Goal: Information Seeking & Learning: Learn about a topic

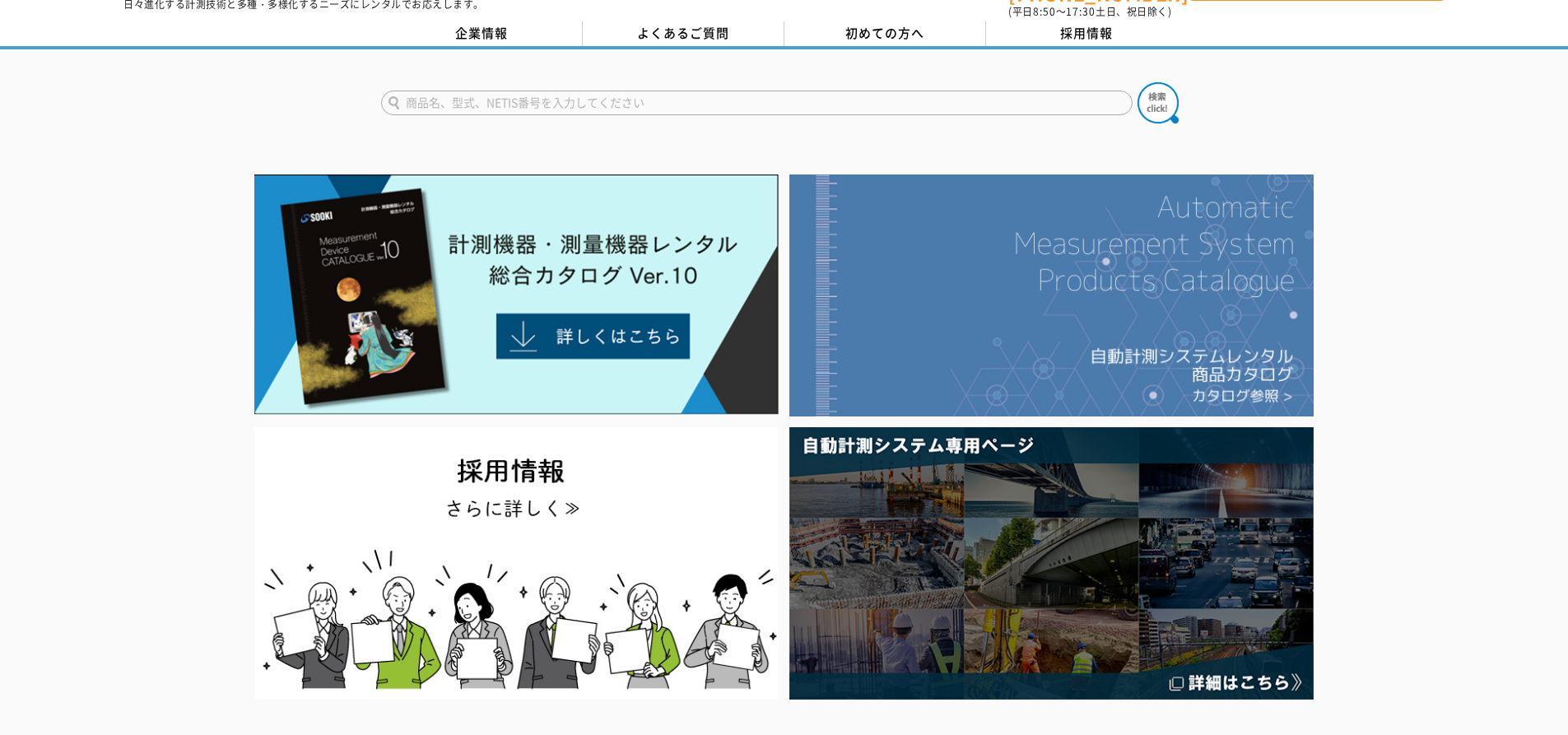
scroll to position [82, 0]
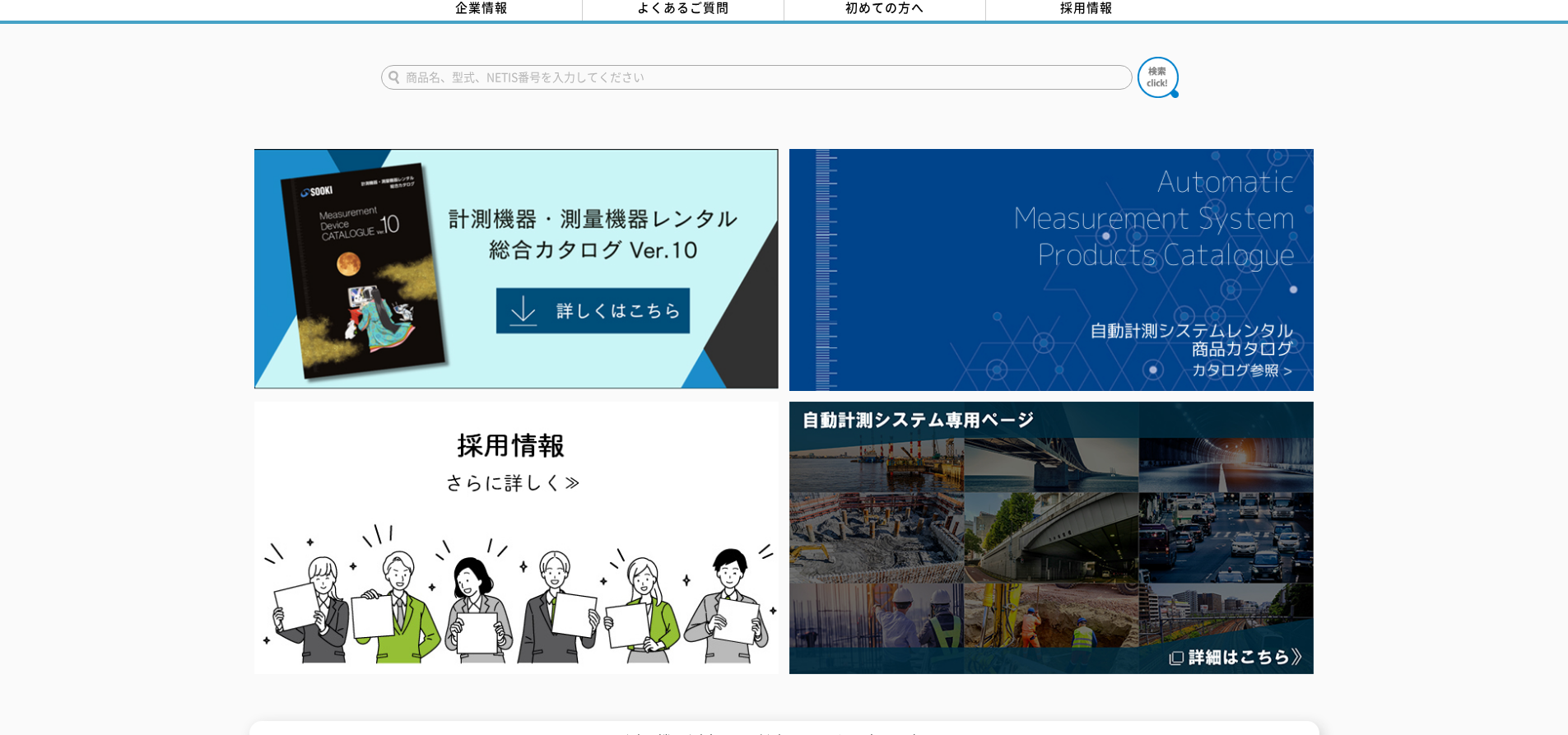
click at [570, 73] on input "text" at bounding box center [757, 78] width 751 height 25
type input "h"
click at [1137, 57] on button at bounding box center [1157, 77] width 41 height 41
click at [541, 65] on input "比重計" at bounding box center [757, 78] width 751 height 25
type input "比"
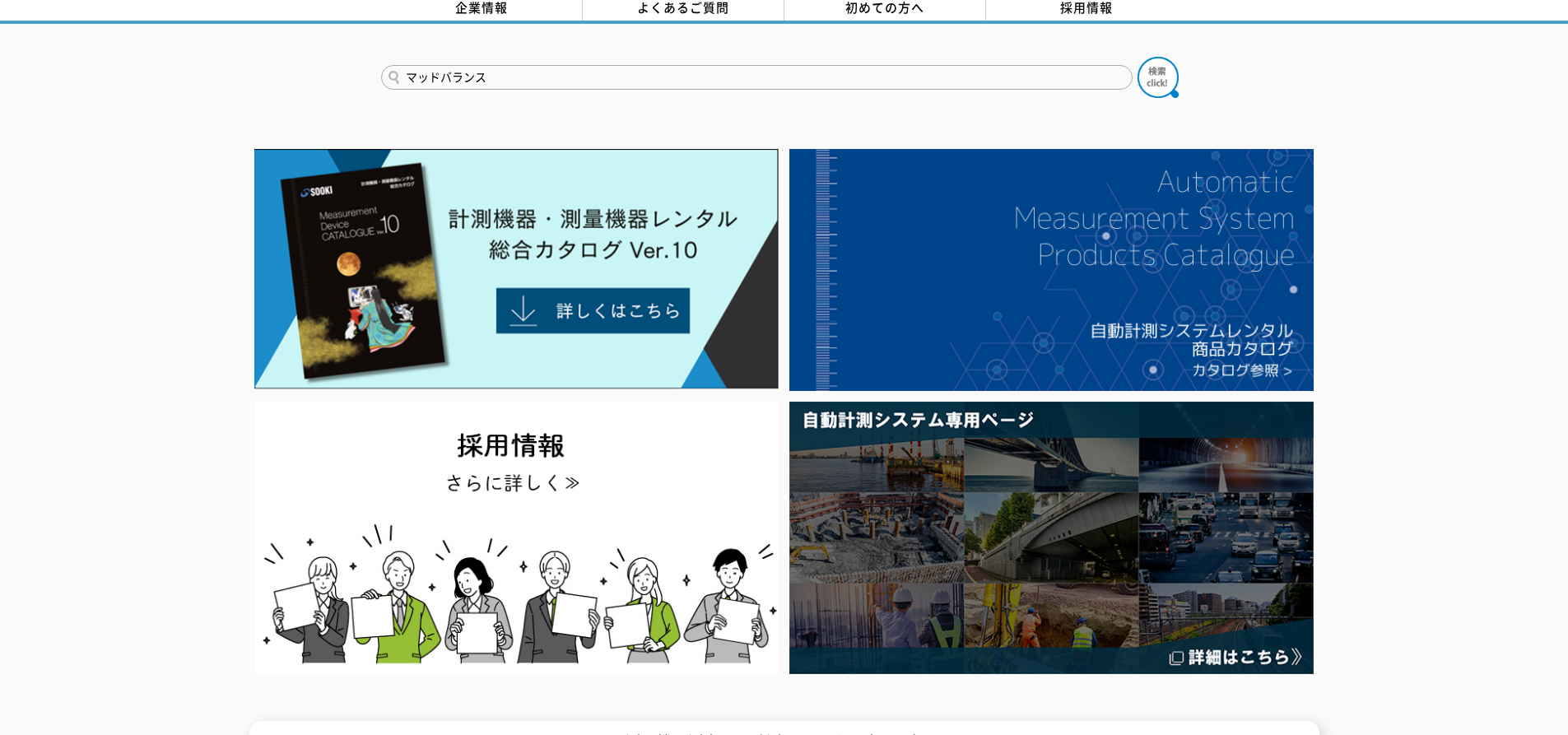
type input "マッドバランス"
click at [1137, 57] on button at bounding box center [1157, 77] width 41 height 41
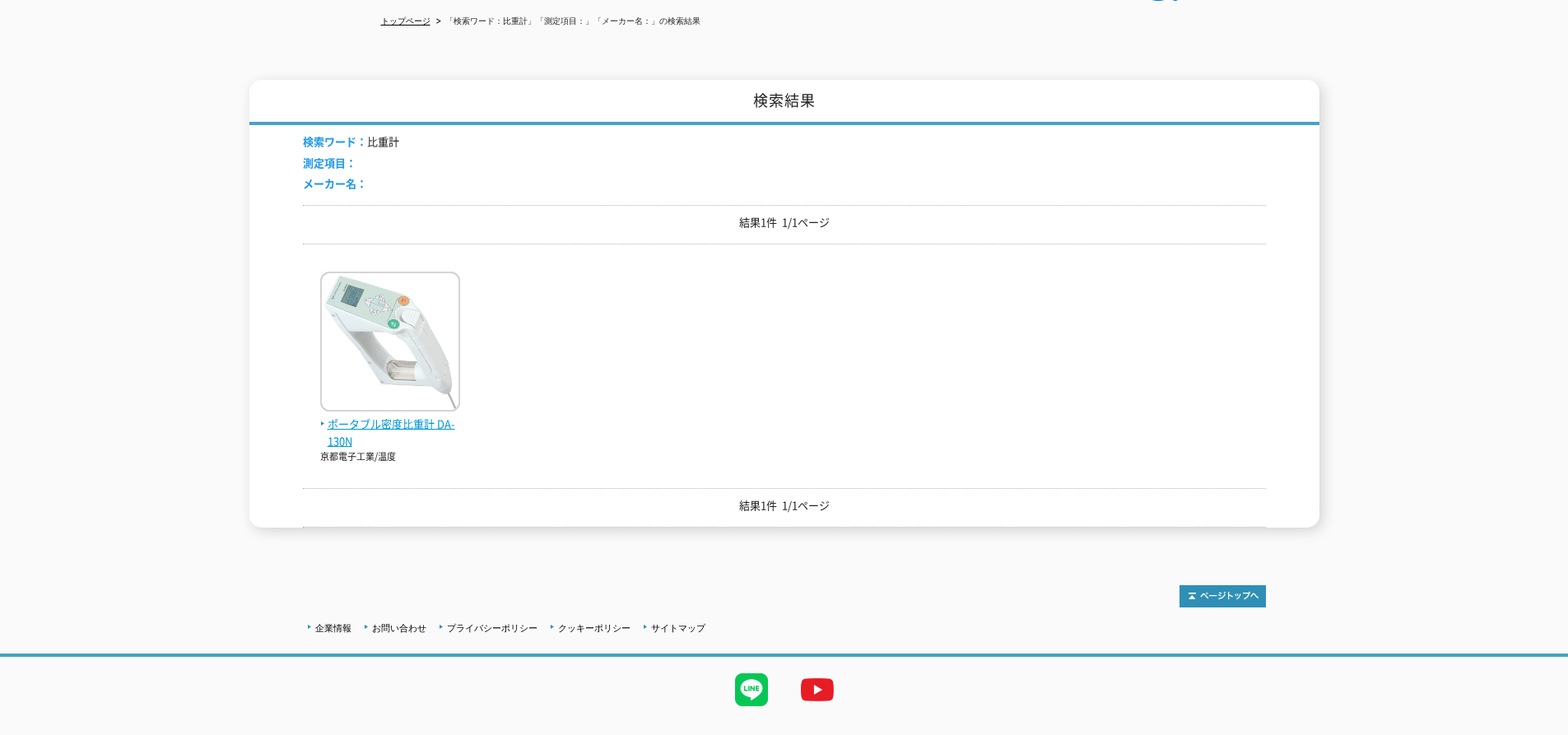
scroll to position [204, 0]
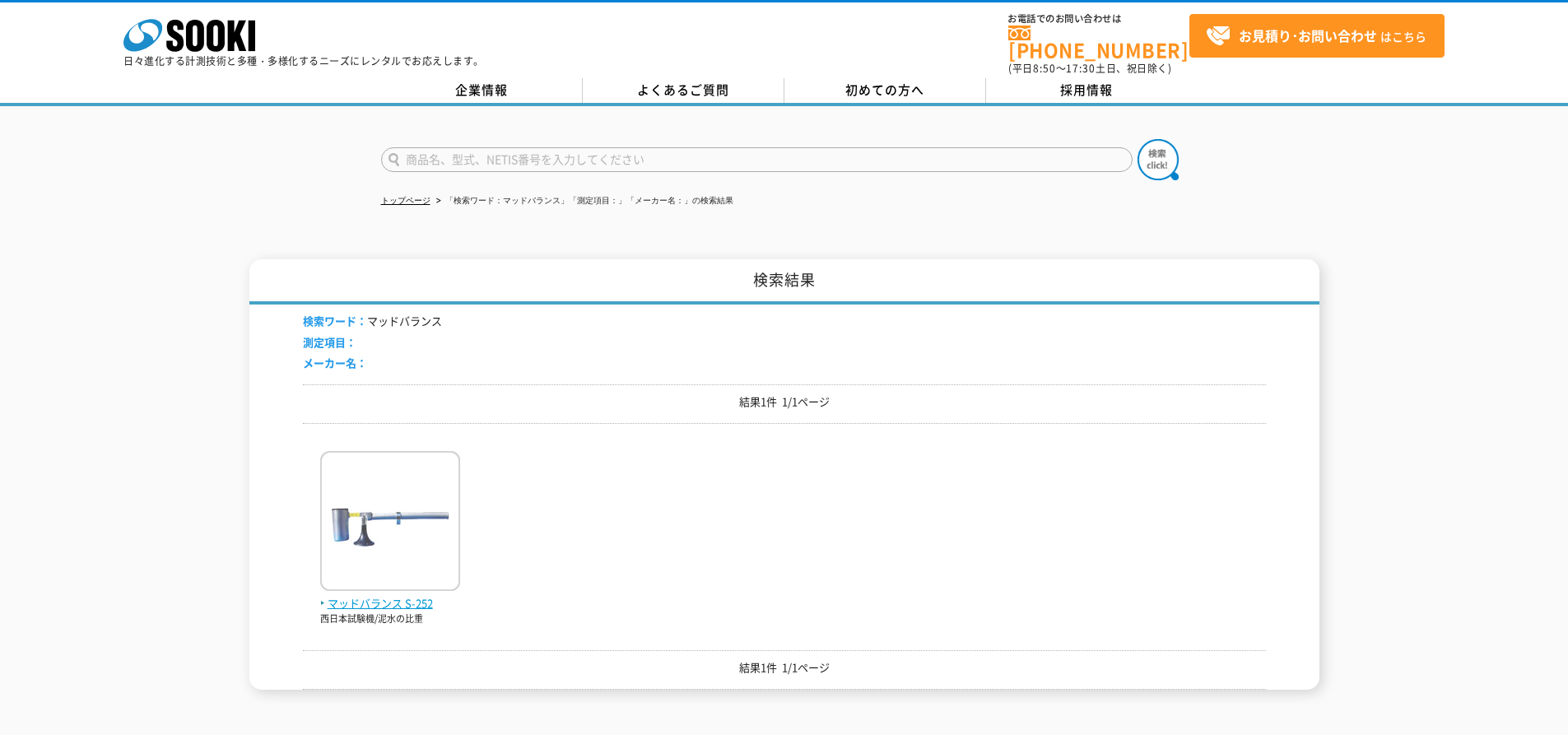
click at [415, 555] on img at bounding box center [390, 523] width 140 height 144
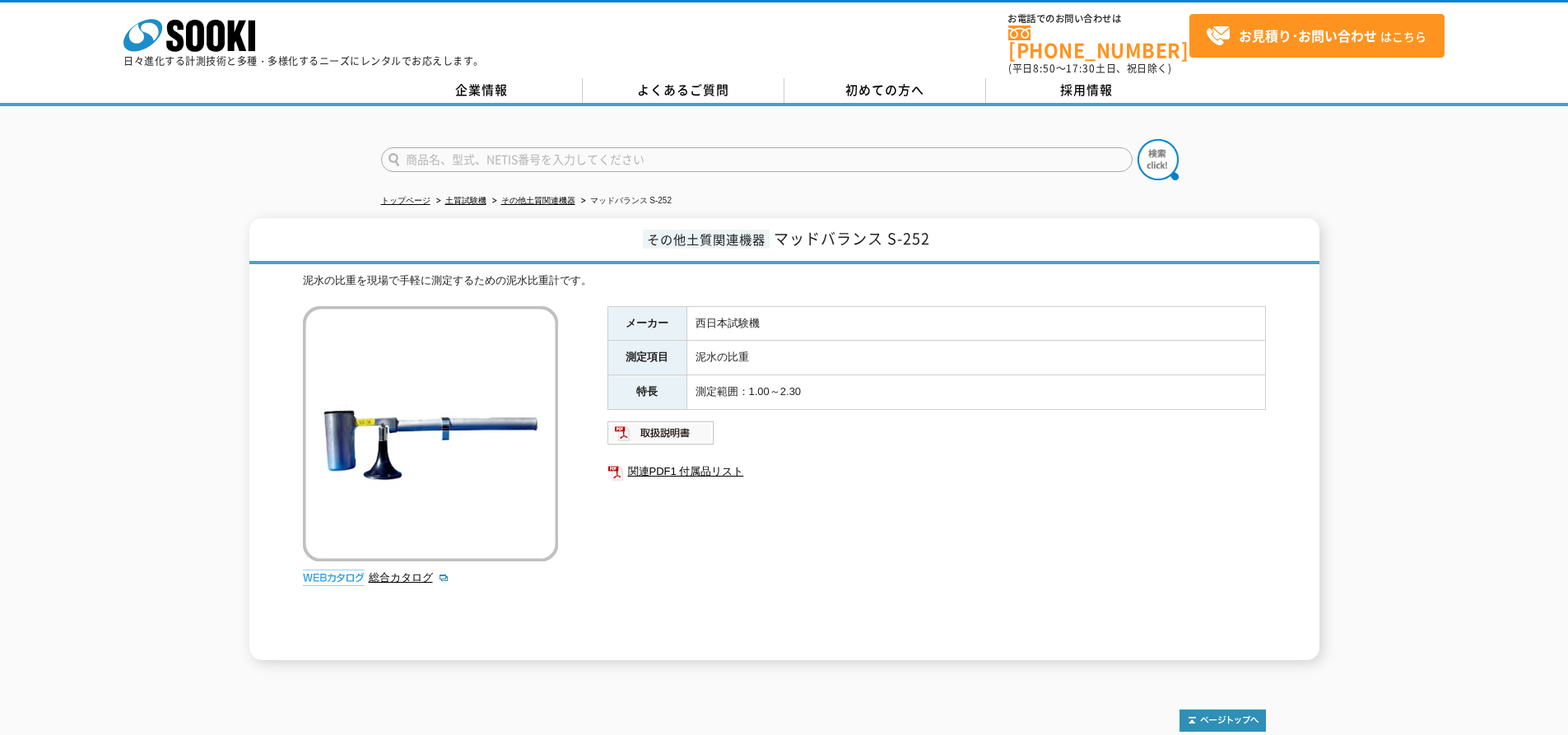
click at [352, 569] on img at bounding box center [333, 577] width 62 height 16
click at [332, 569] on img at bounding box center [333, 577] width 62 height 16
click at [389, 571] on link "総合カタログ" at bounding box center [409, 577] width 80 height 12
click at [520, 149] on input "text" at bounding box center [757, 160] width 751 height 25
type input "比重計"
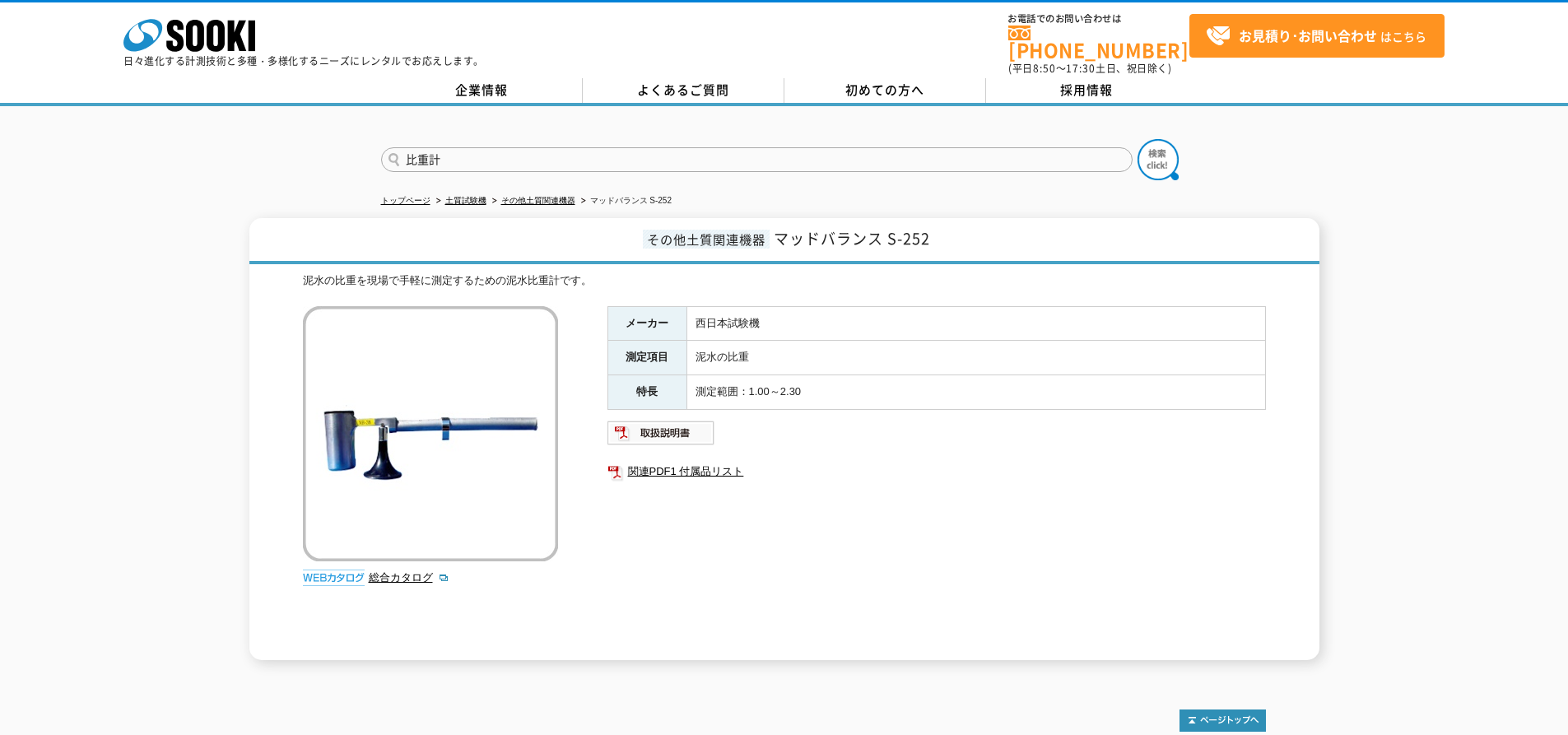
click at [1137, 139] on button at bounding box center [1157, 159] width 41 height 41
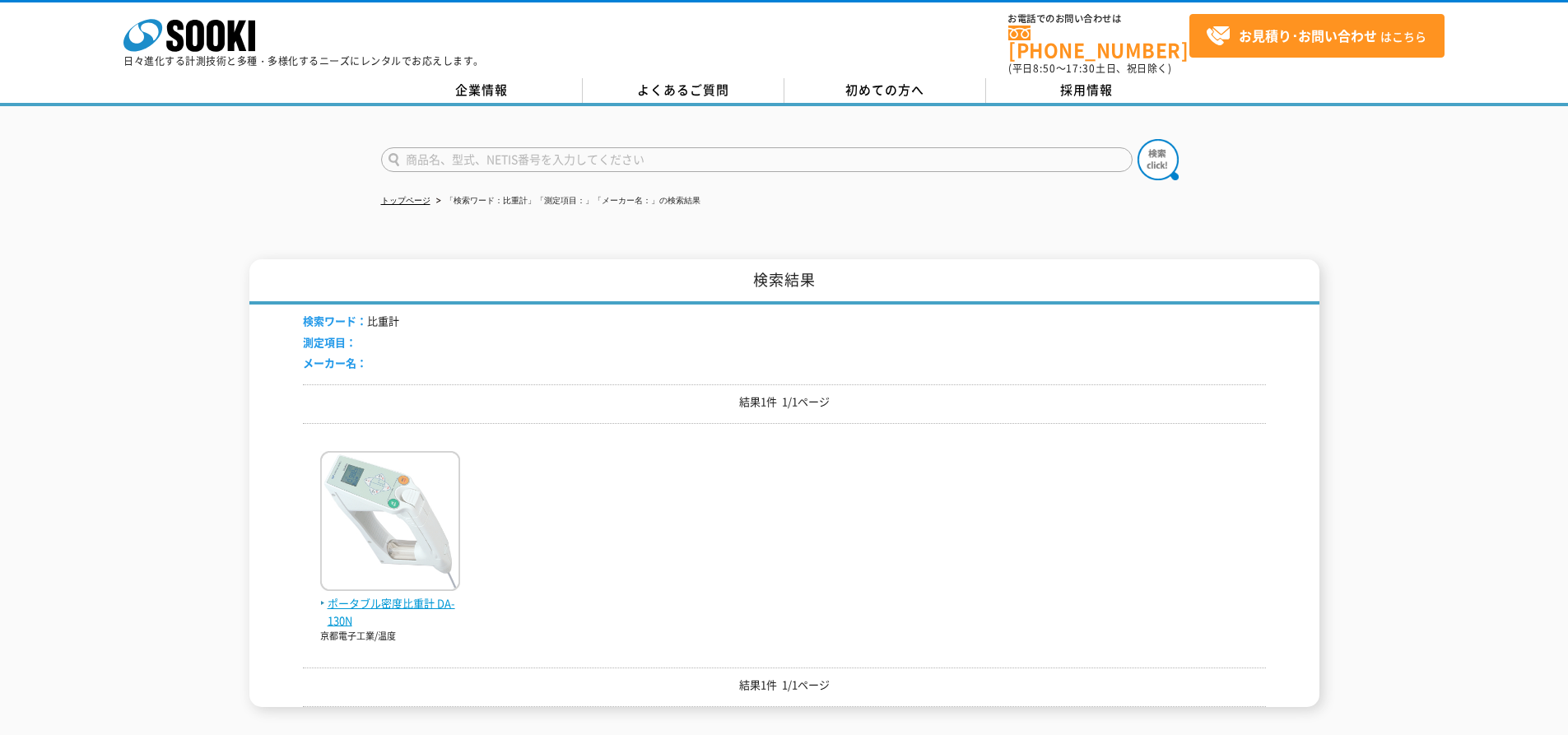
click at [372, 501] on img at bounding box center [390, 523] width 140 height 144
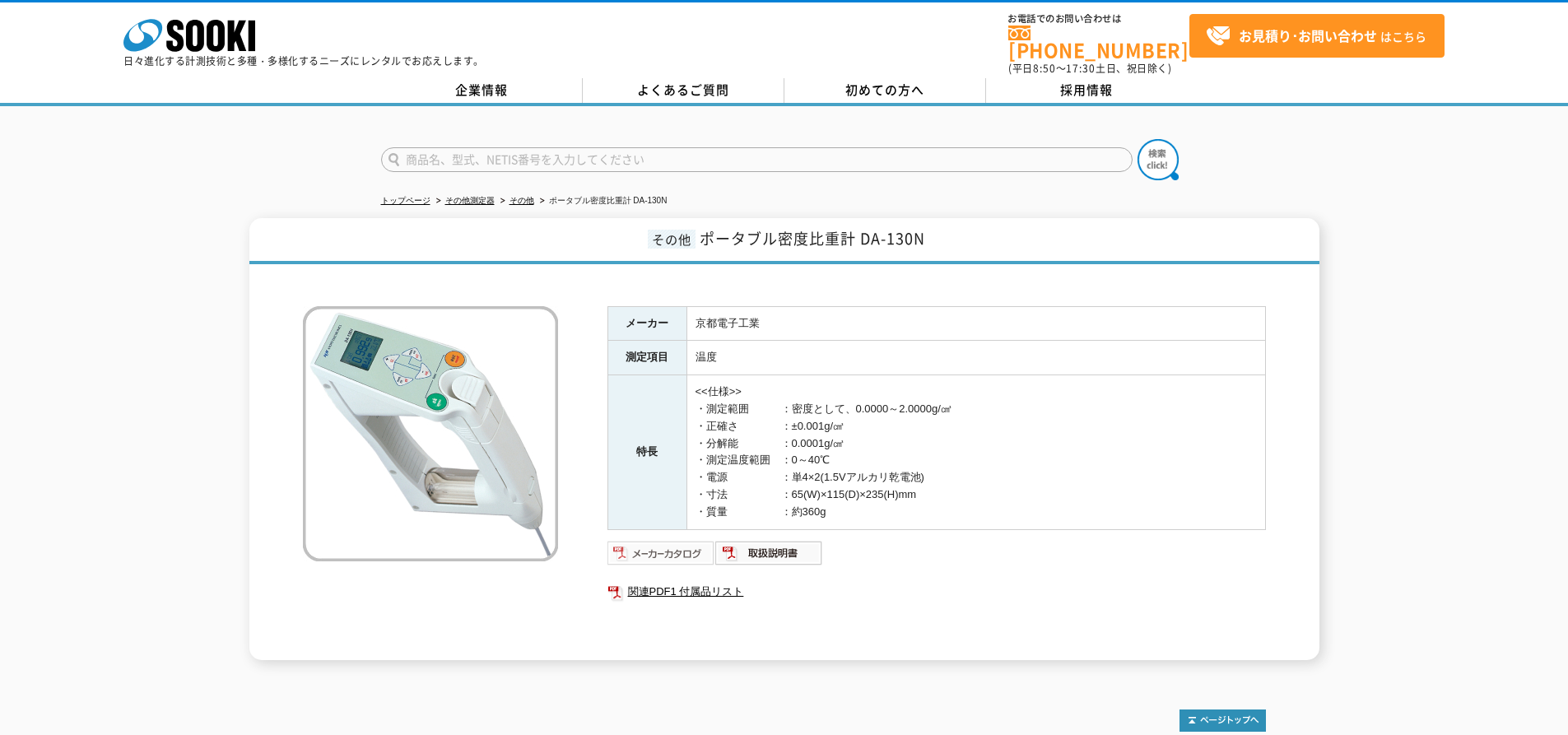
click at [660, 541] on img at bounding box center [661, 553] width 108 height 26
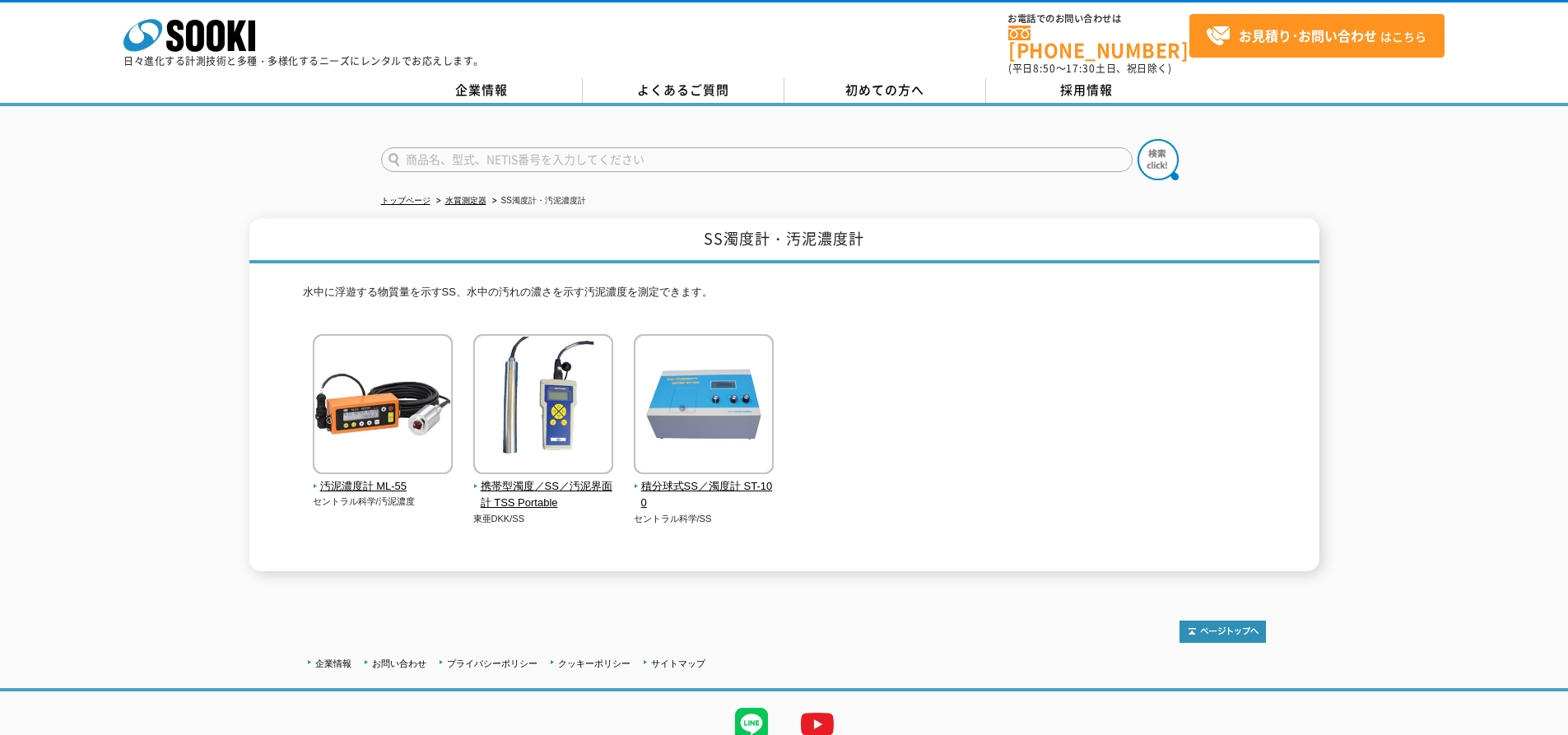
scroll to position [61, 0]
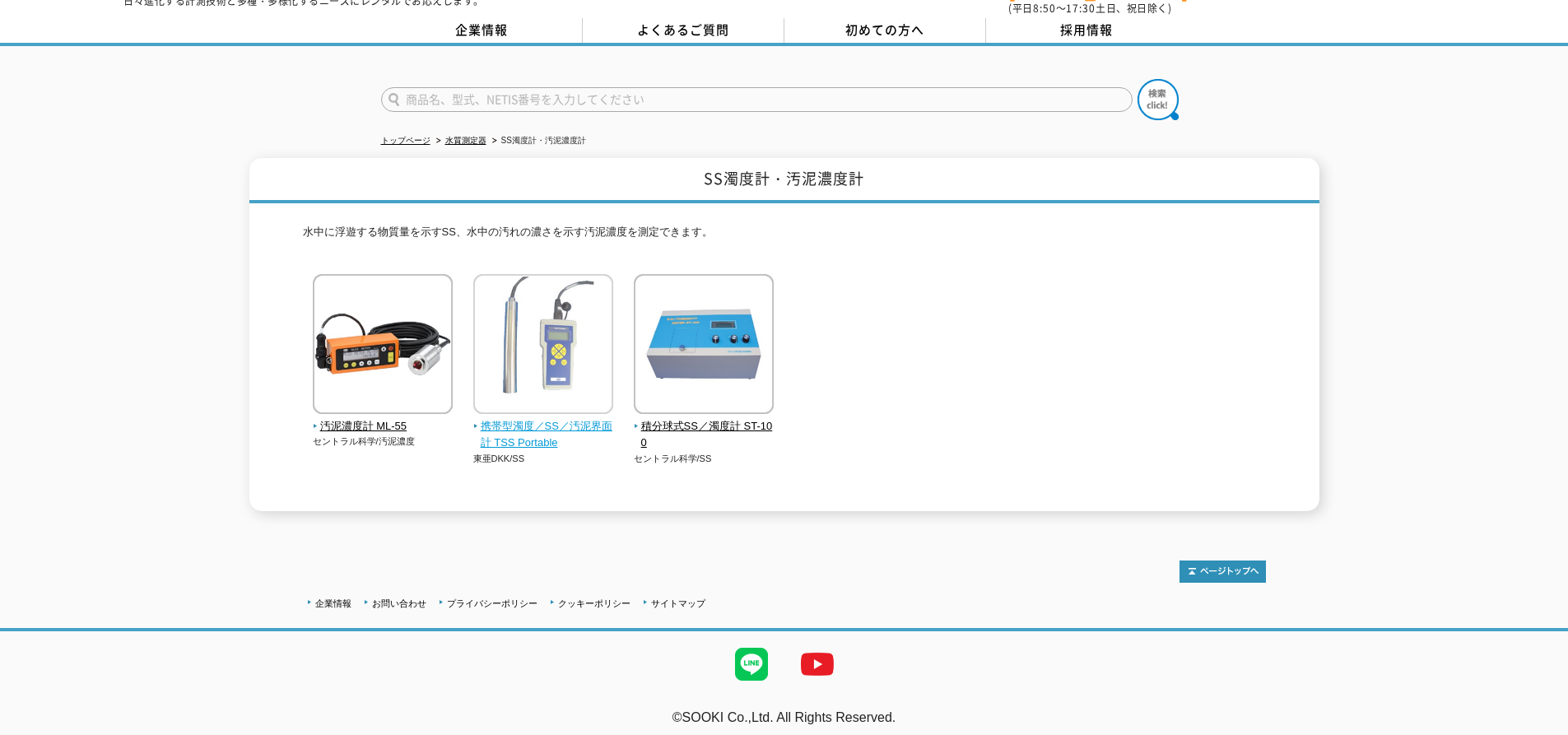
click at [587, 395] on img at bounding box center [543, 346] width 140 height 144
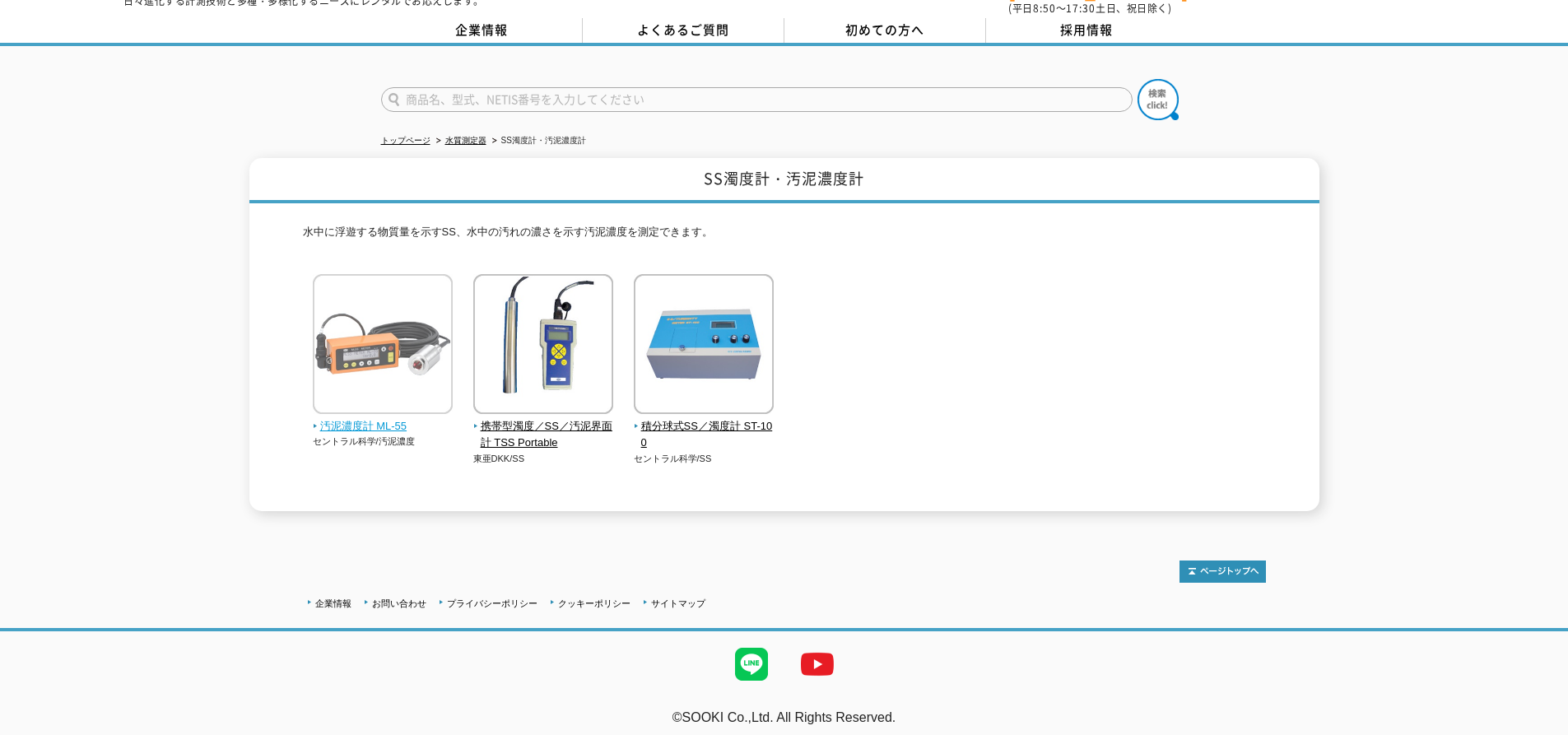
click at [364, 320] on img at bounding box center [383, 346] width 140 height 144
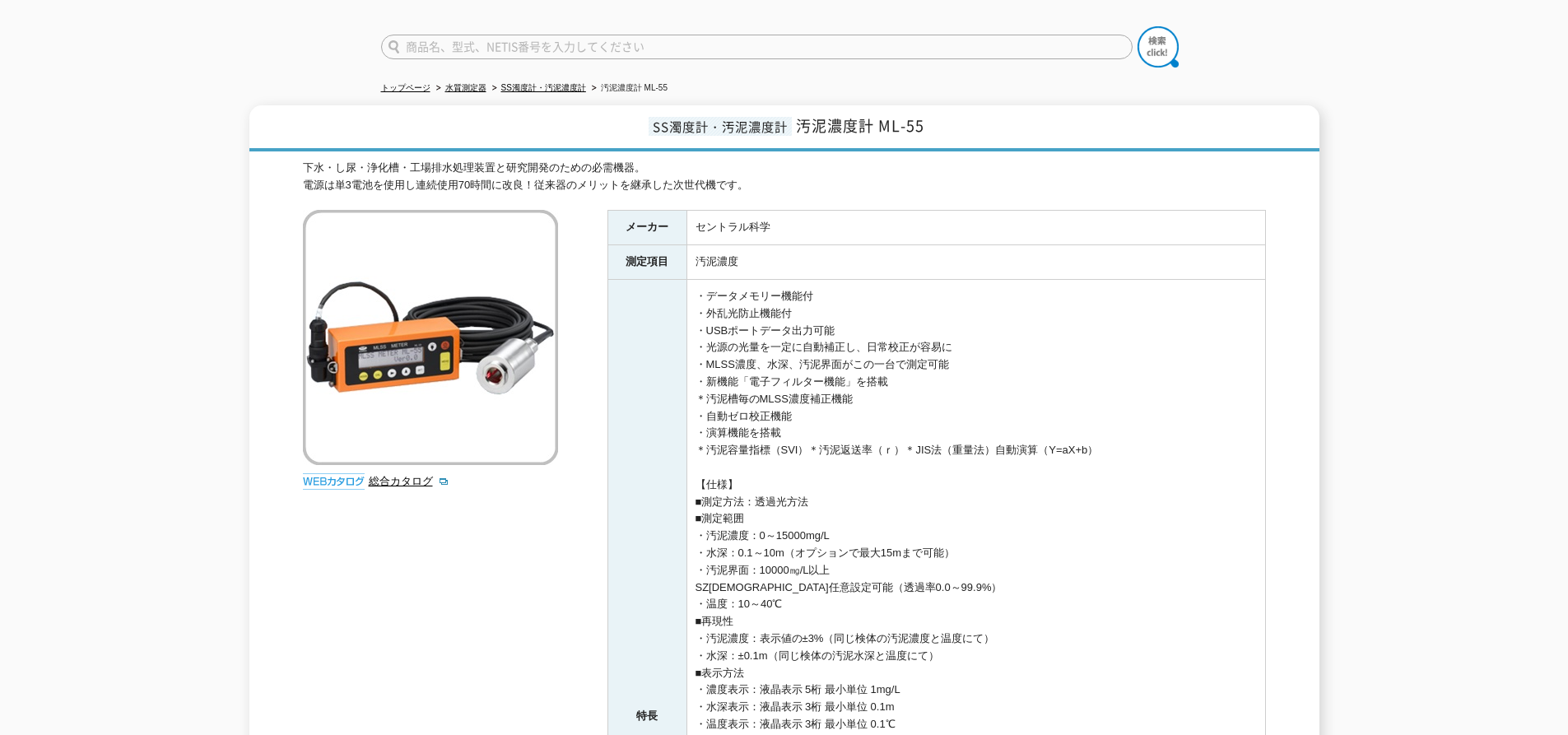
scroll to position [165, 0]
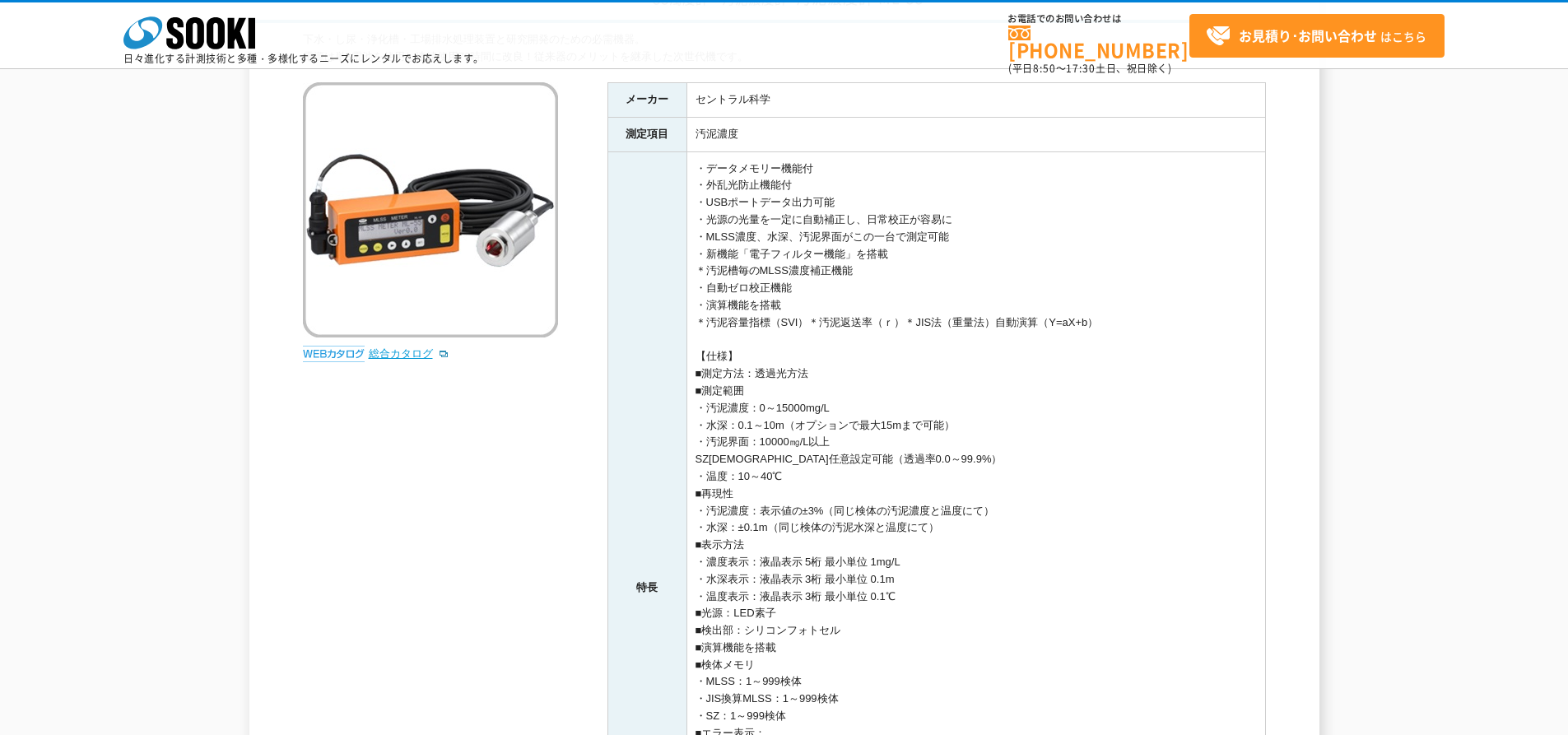
click at [393, 348] on link "総合カタログ" at bounding box center [409, 353] width 80 height 12
